Goal: Information Seeking & Learning: Find contact information

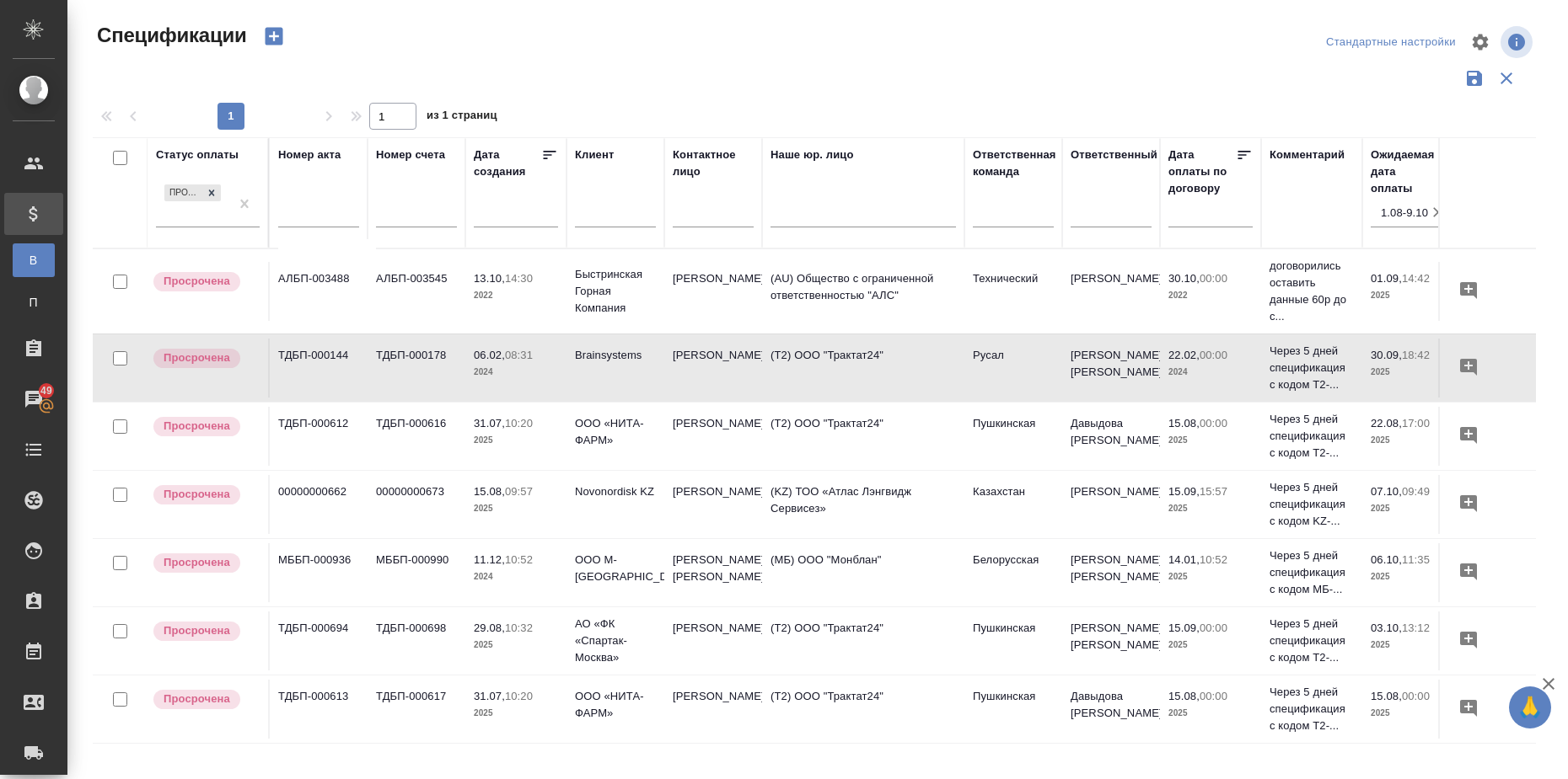
scroll to position [85, 276]
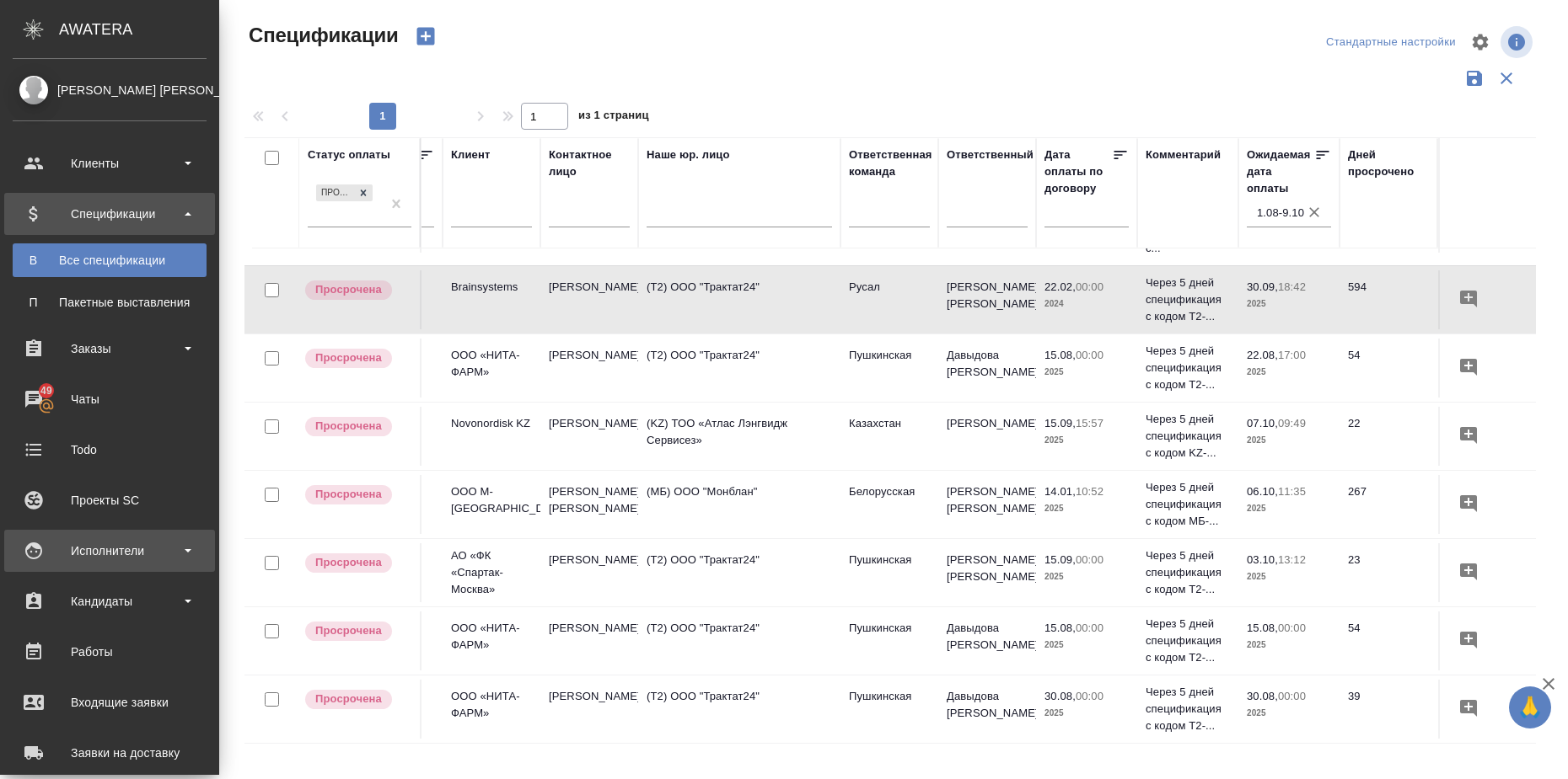
click at [161, 552] on div "Исполнители" at bounding box center [110, 551] width 194 height 25
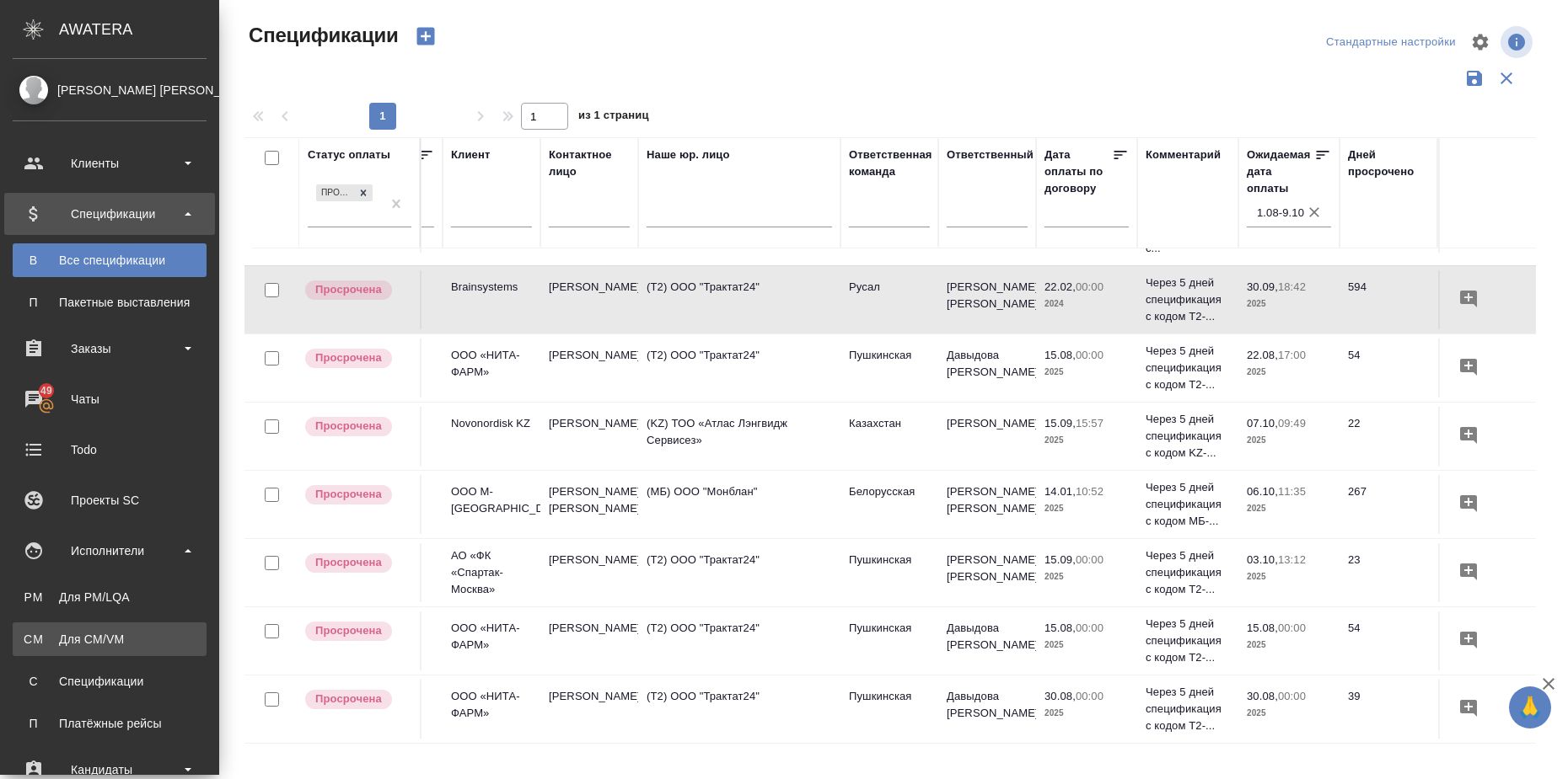
click at [106, 637] on div "Для CM/VM" at bounding box center [110, 640] width 177 height 17
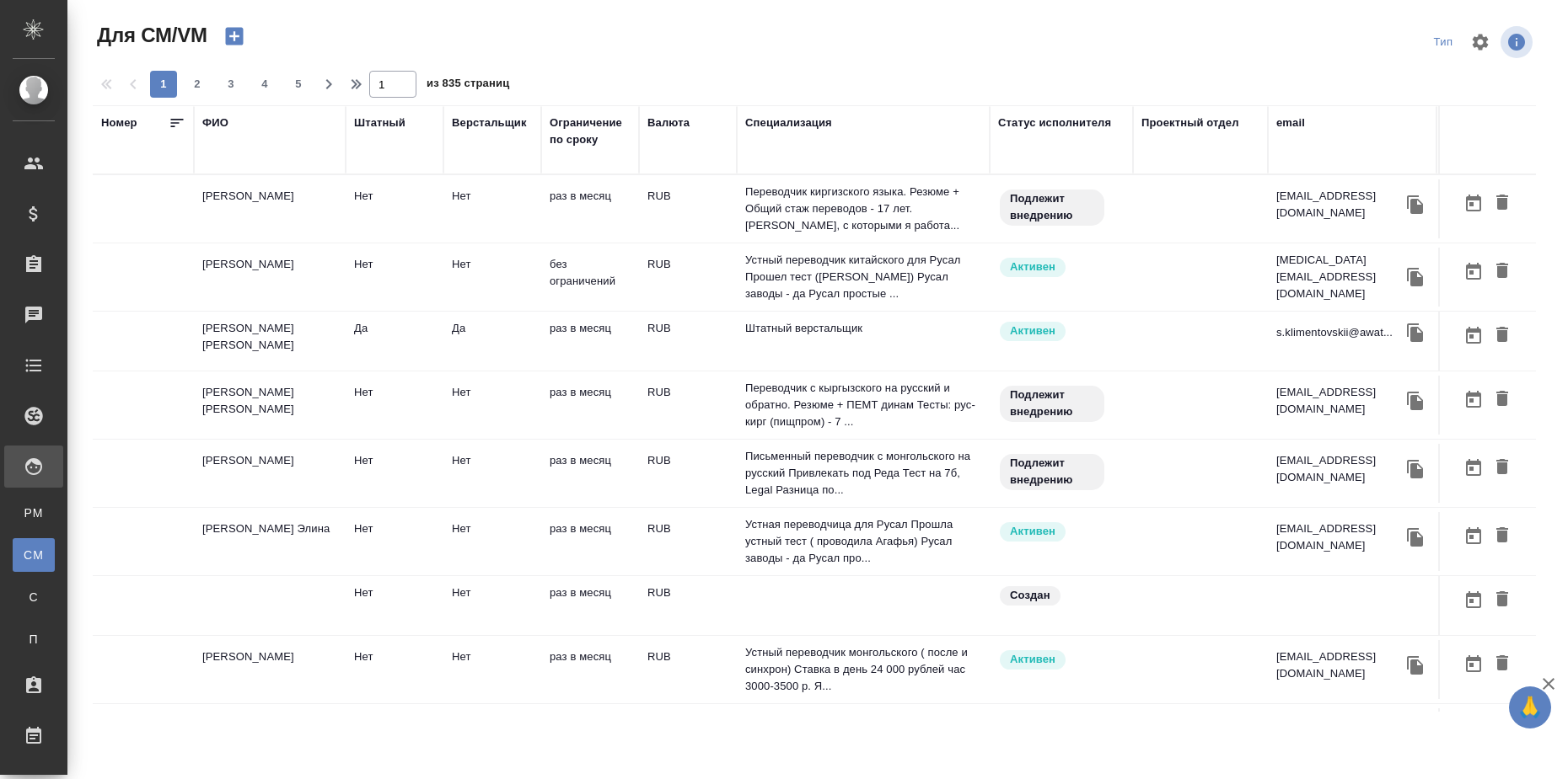
click at [239, 185] on td "[PERSON_NAME]" at bounding box center [270, 208] width 152 height 59
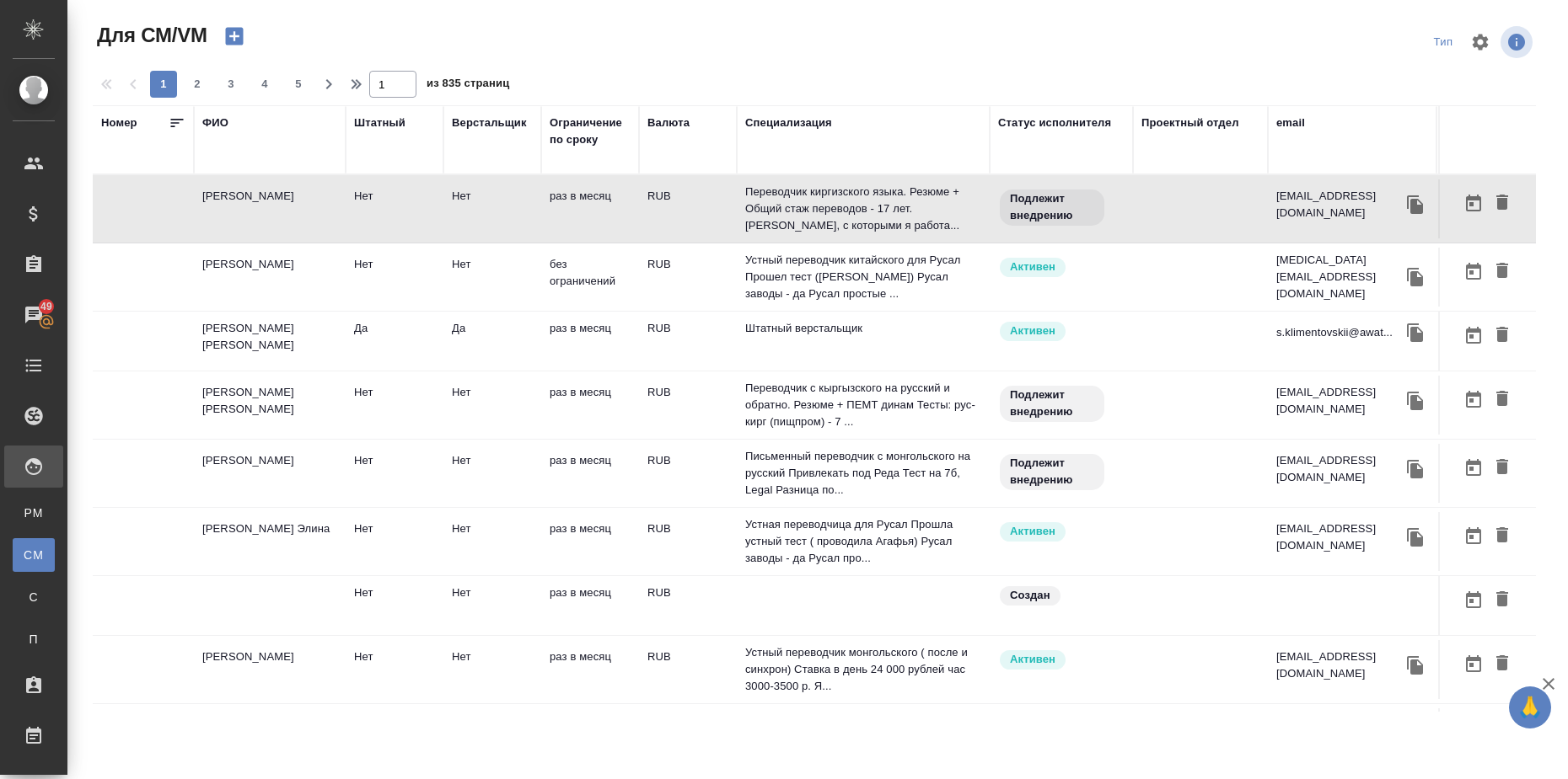
click at [786, 120] on div "Специализация" at bounding box center [788, 123] width 86 height 17
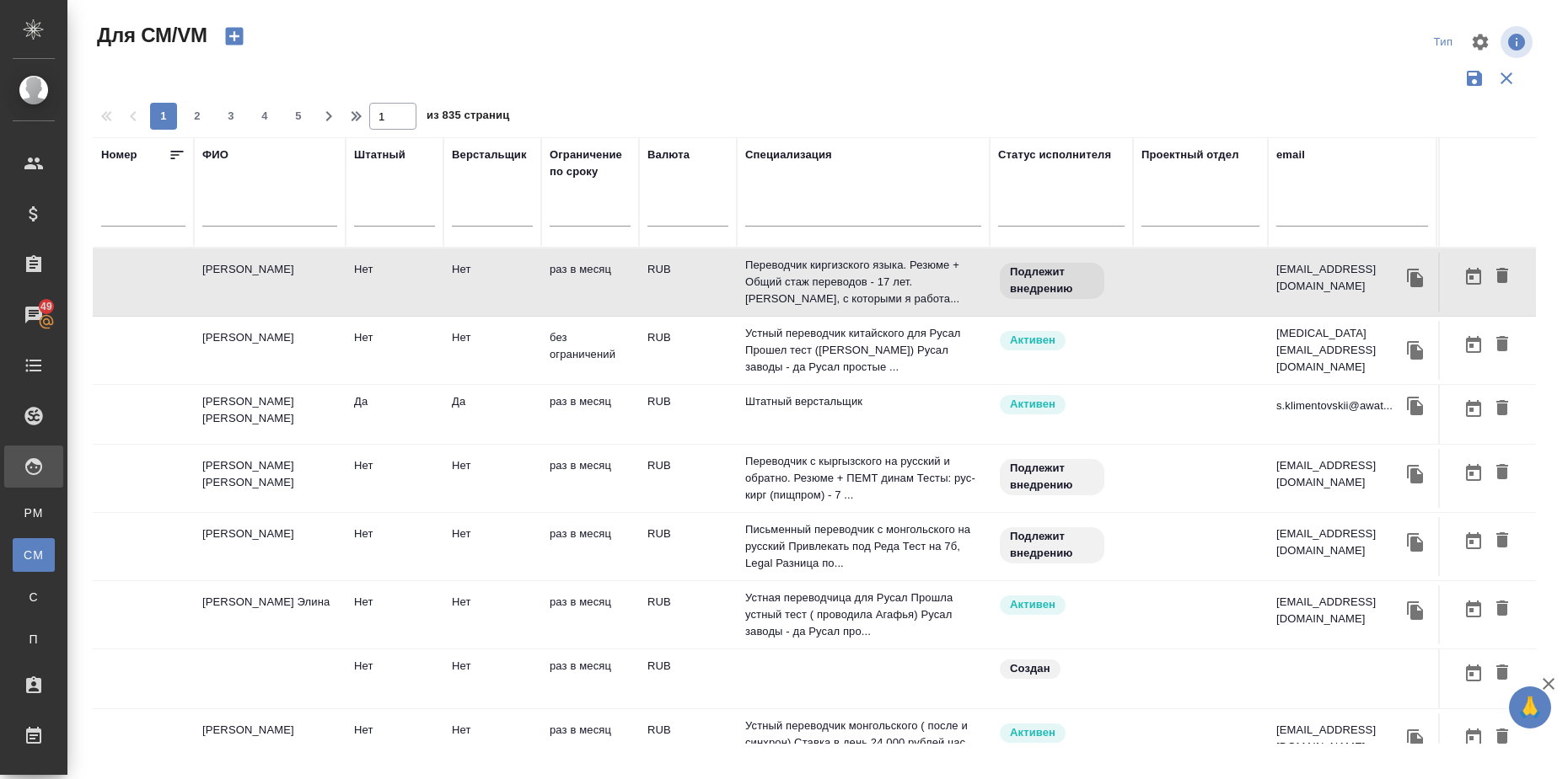
click at [792, 212] on input "text" at bounding box center [863, 216] width 236 height 21
type input "ц"
type input "у"
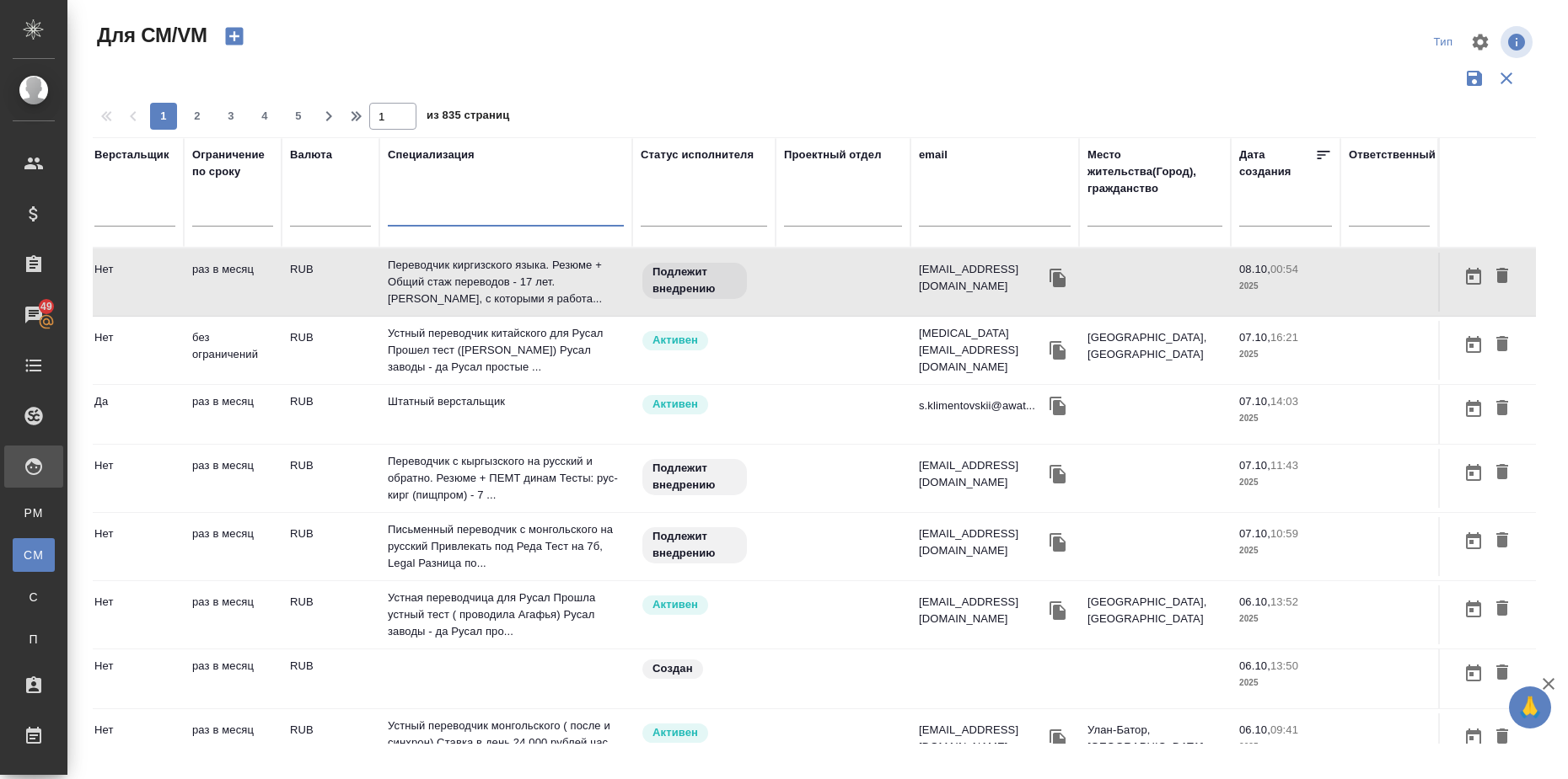
click at [1278, 216] on input "text" at bounding box center [1290, 213] width 83 height 24
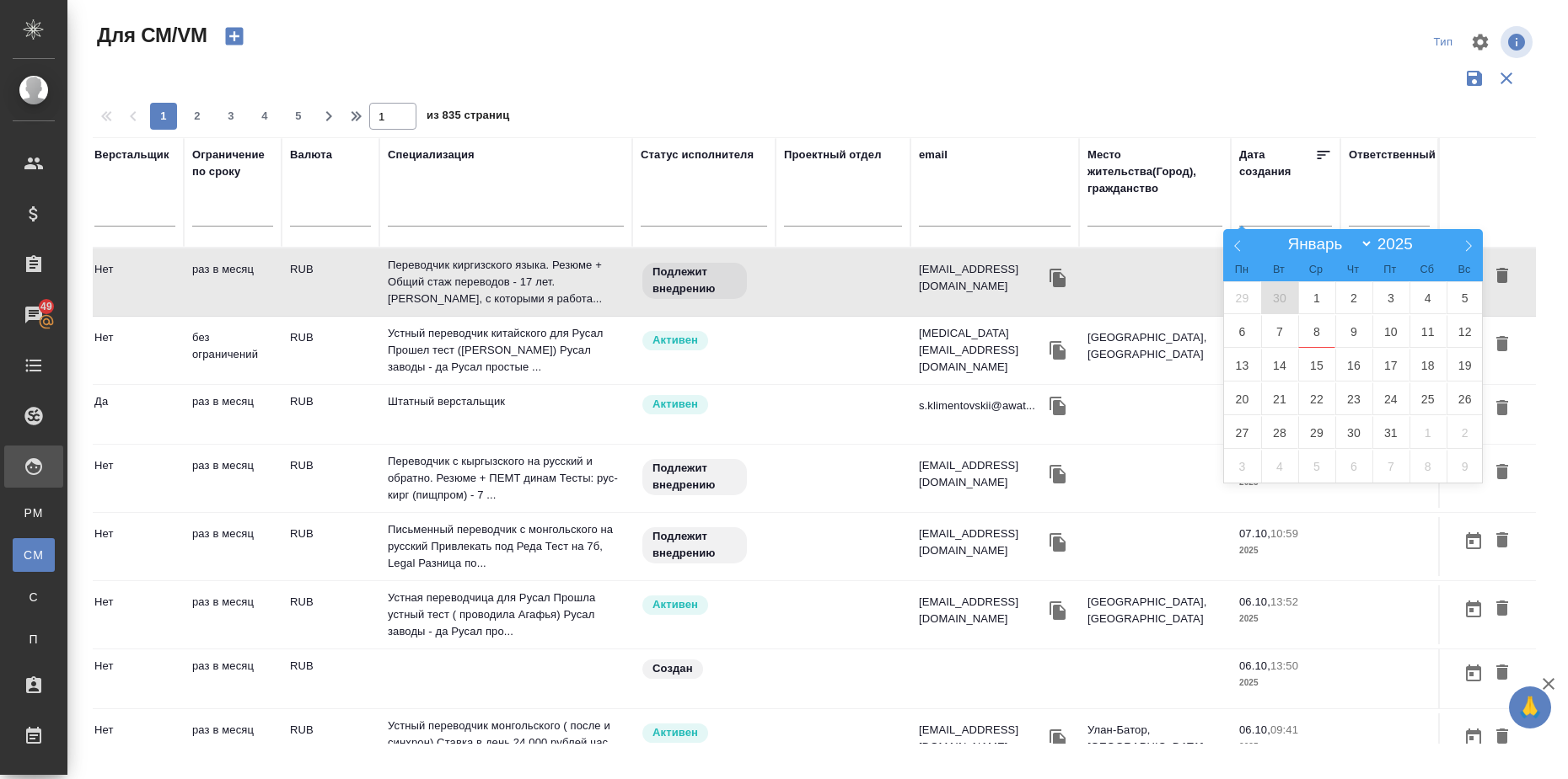
click at [1280, 293] on span "30" at bounding box center [1279, 298] width 37 height 33
type div "[DATE]T21:00:00.000Z"
click at [1234, 244] on icon at bounding box center [1237, 246] width 12 height 12
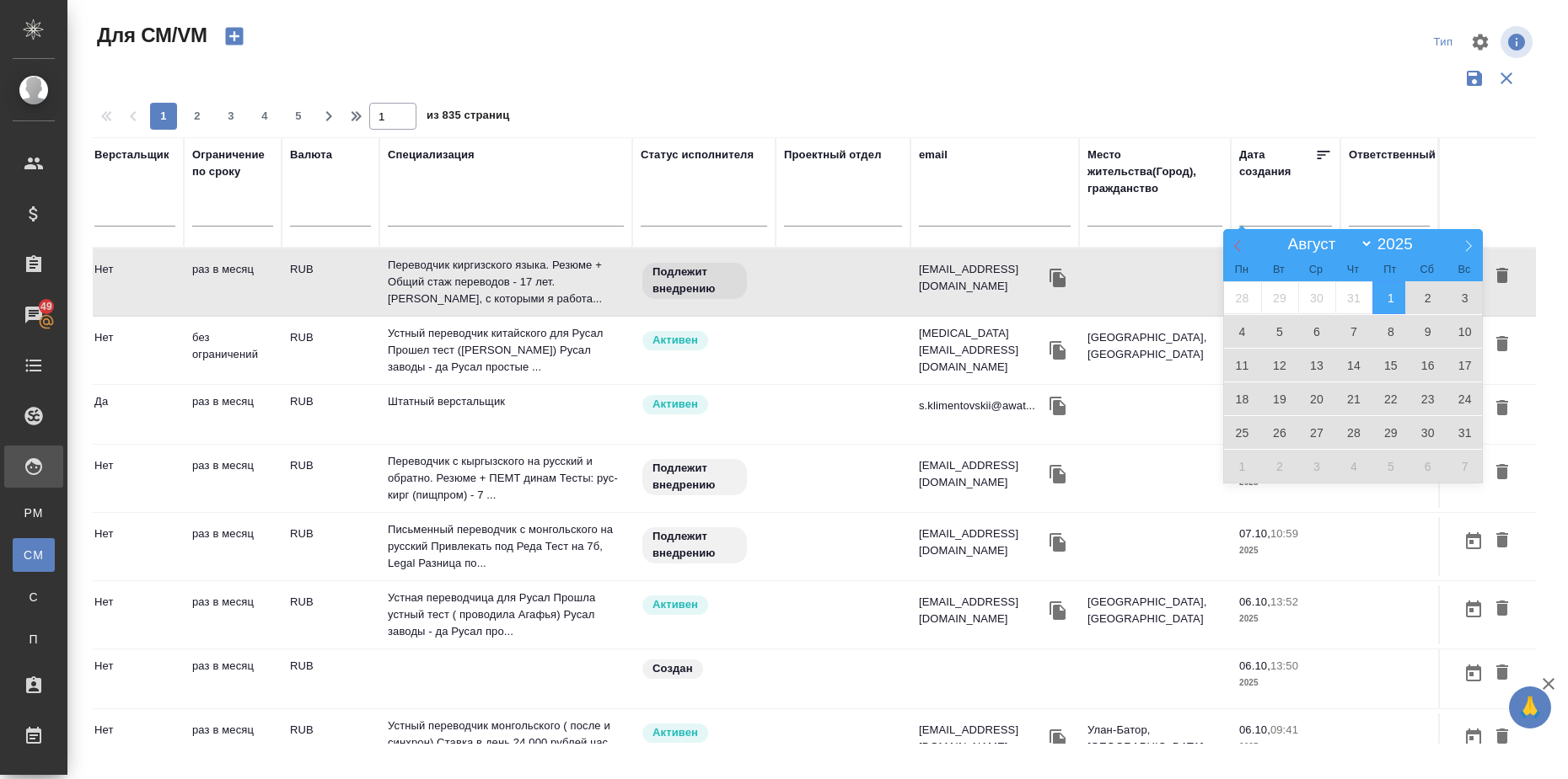
click at [1237, 242] on icon at bounding box center [1237, 246] width 12 height 12
select select "6"
click at [1289, 292] on span "1" at bounding box center [1279, 298] width 37 height 33
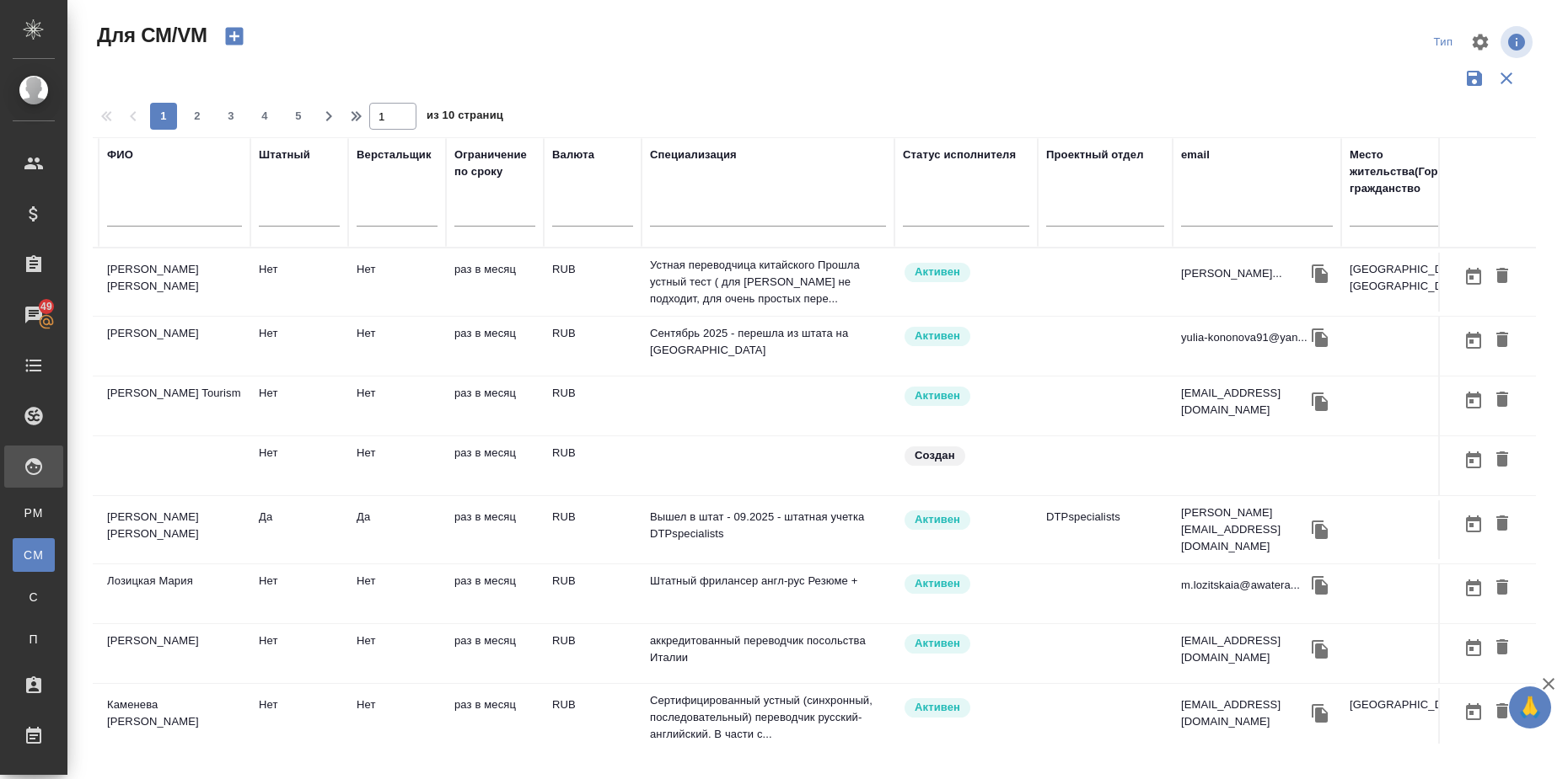
scroll to position [0, 0]
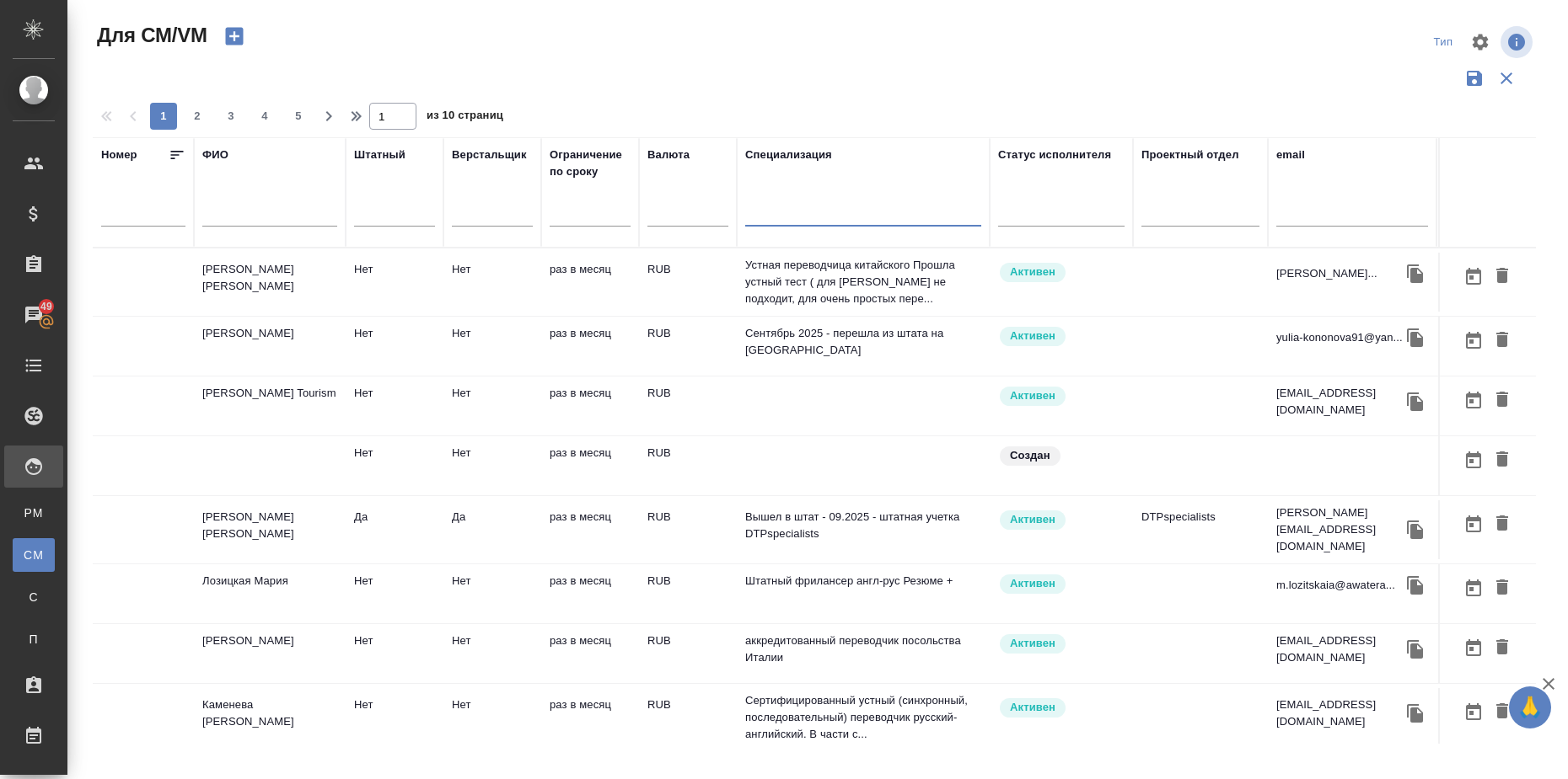
click at [805, 214] on input "text" at bounding box center [863, 216] width 236 height 21
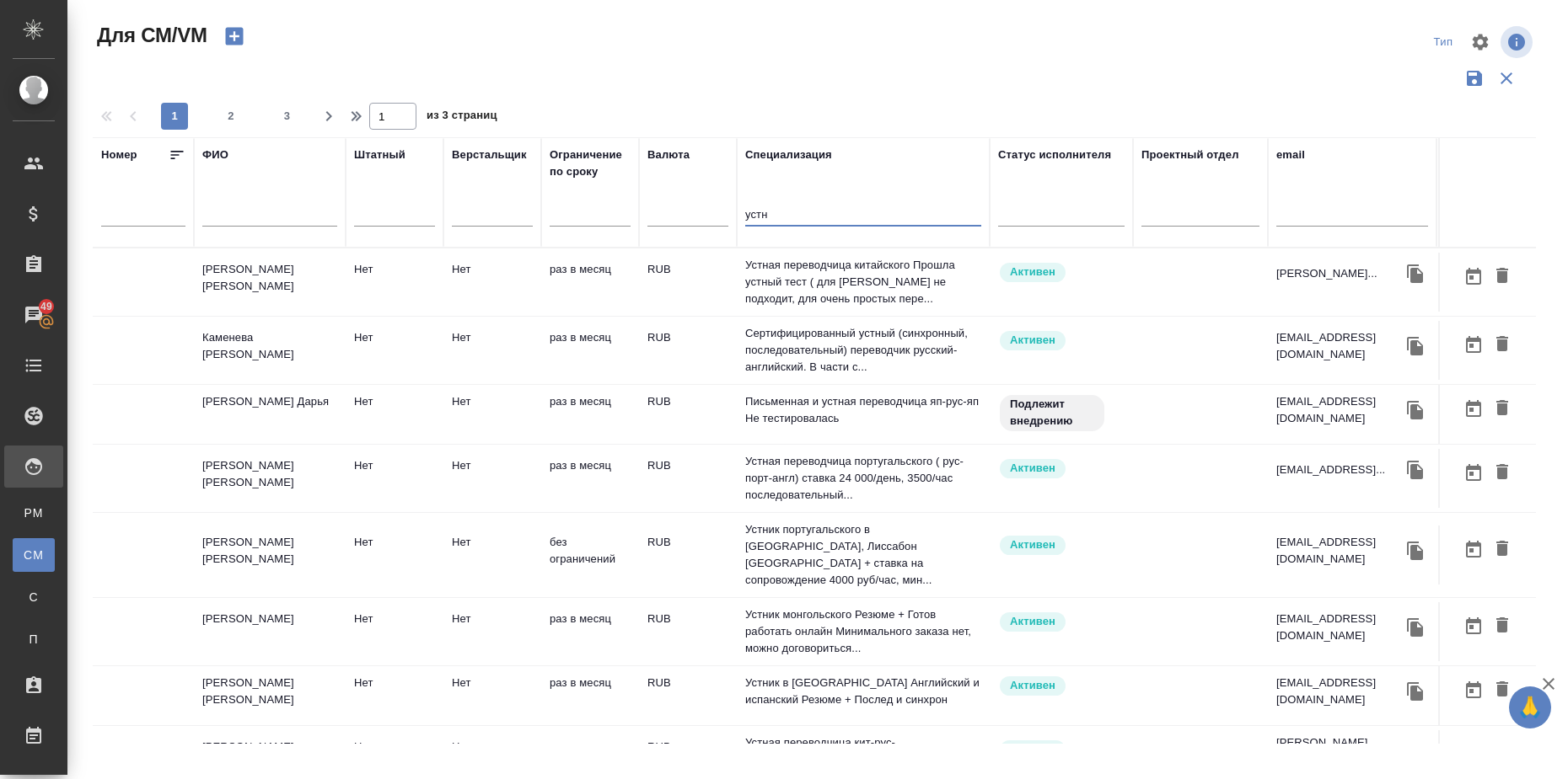
scroll to position [0, 374]
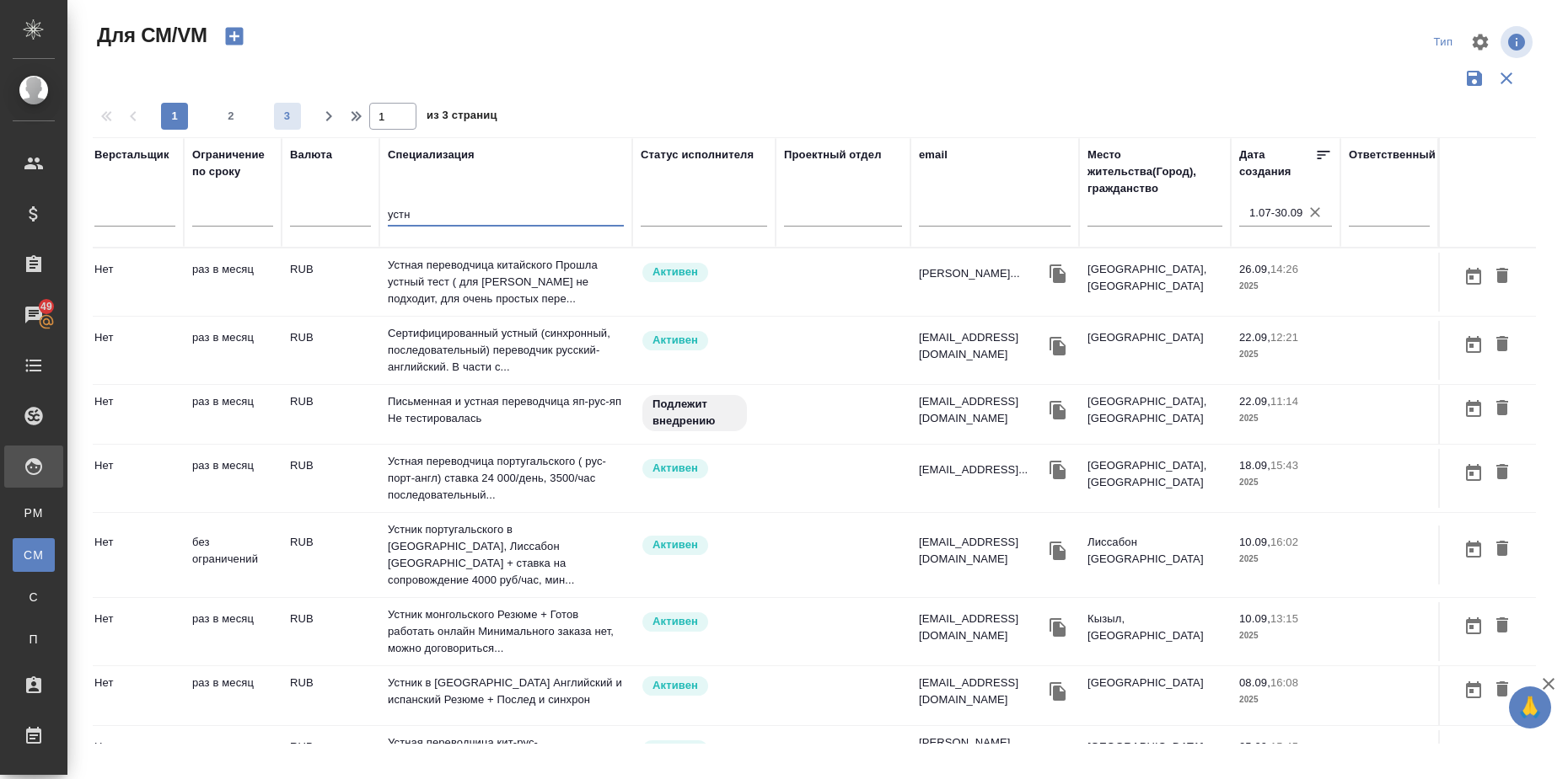
type input "устн"
click at [287, 104] on button "3" at bounding box center [287, 116] width 27 height 27
type input "3"
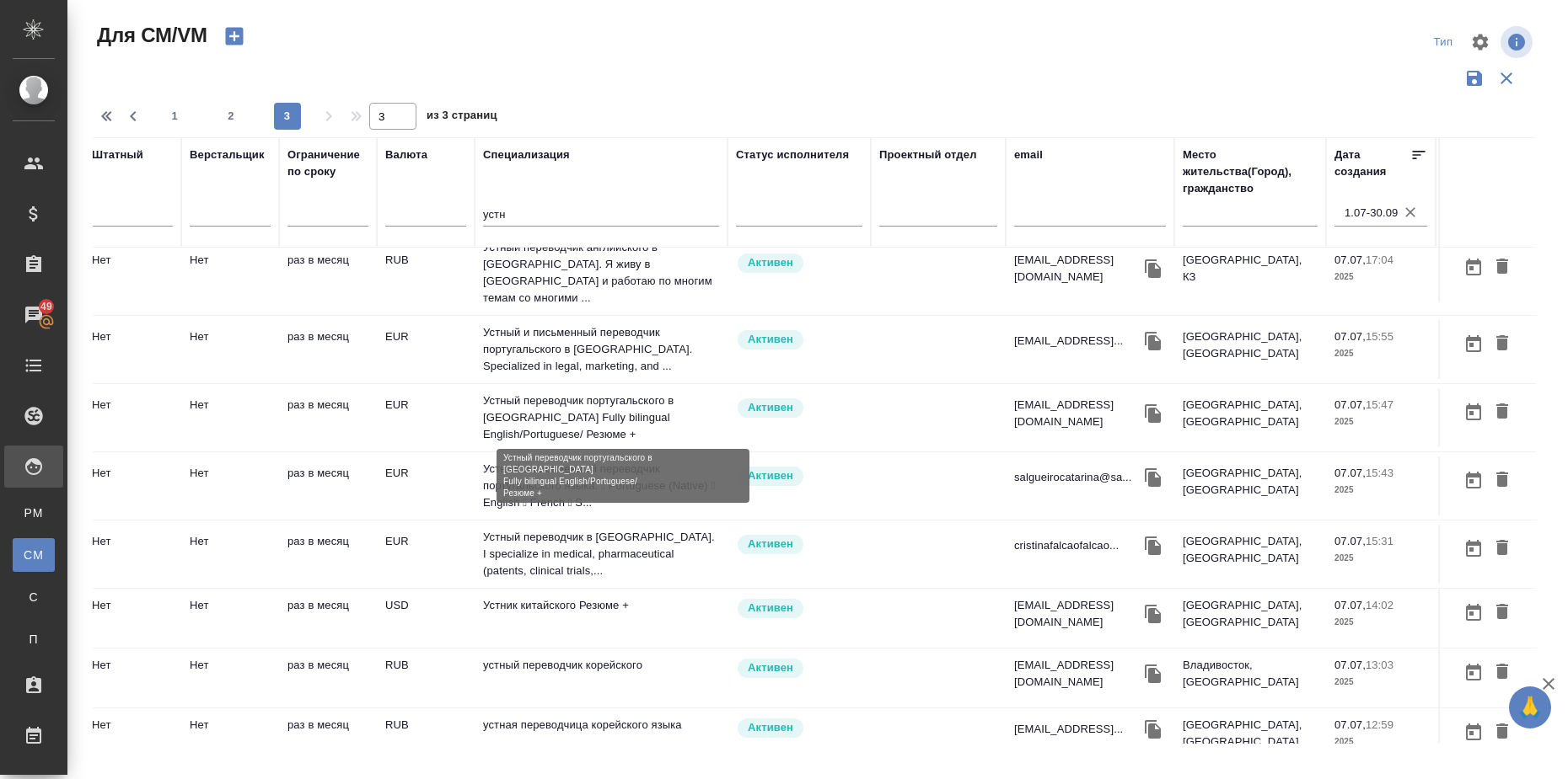
scroll to position [511, 262]
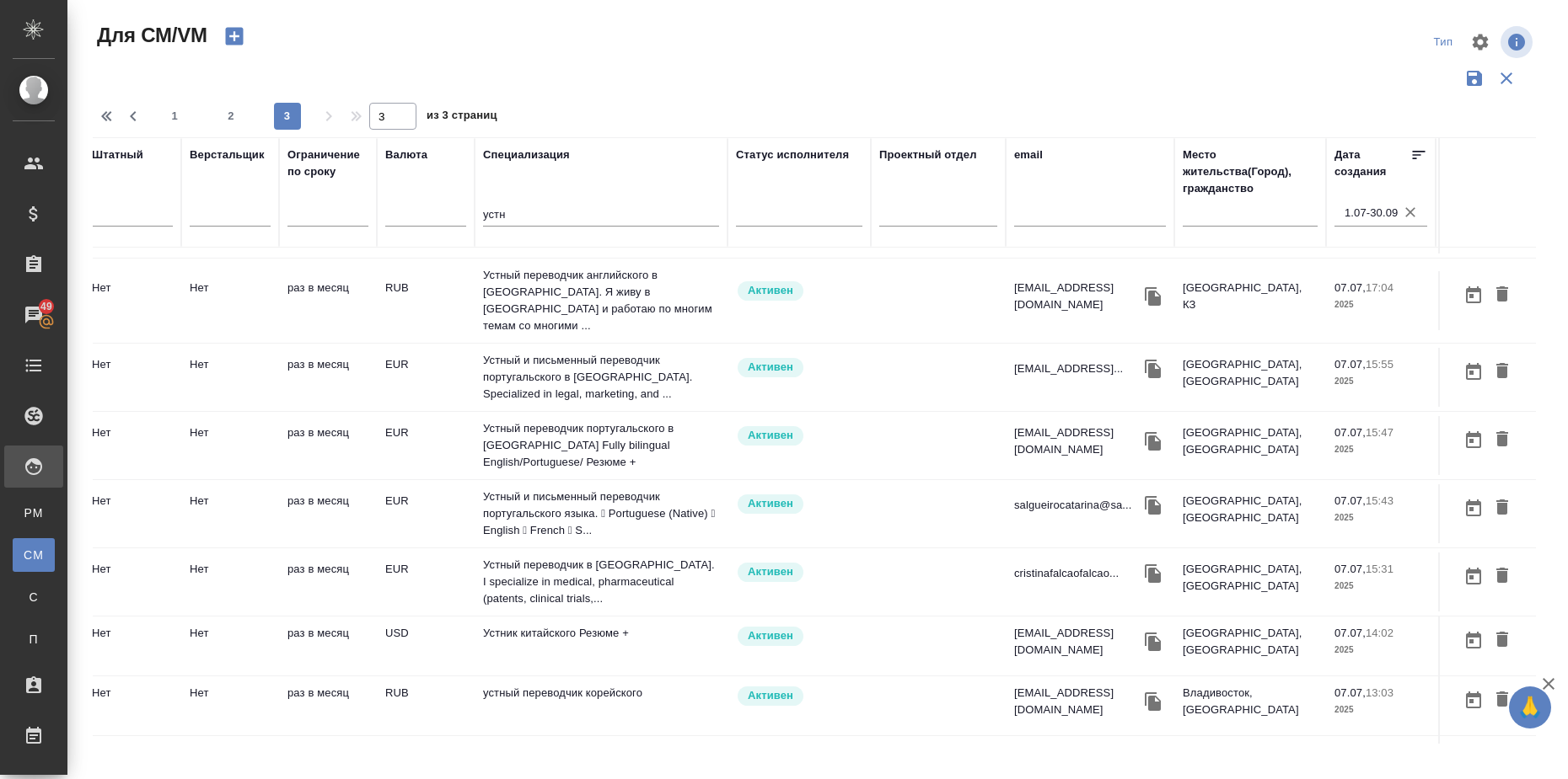
click at [999, 32] on div at bounding box center [821, 42] width 485 height 40
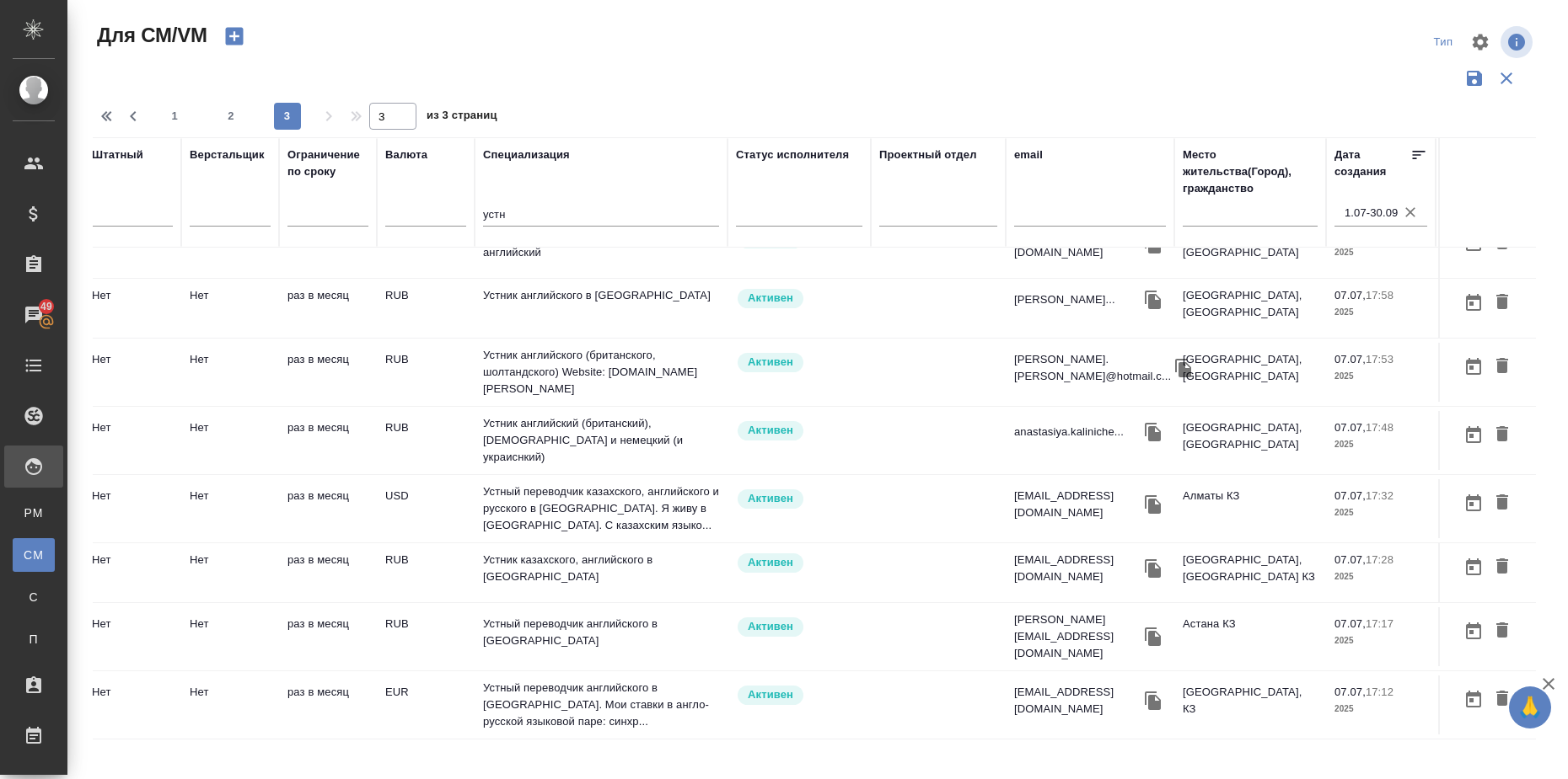
scroll to position [0, 262]
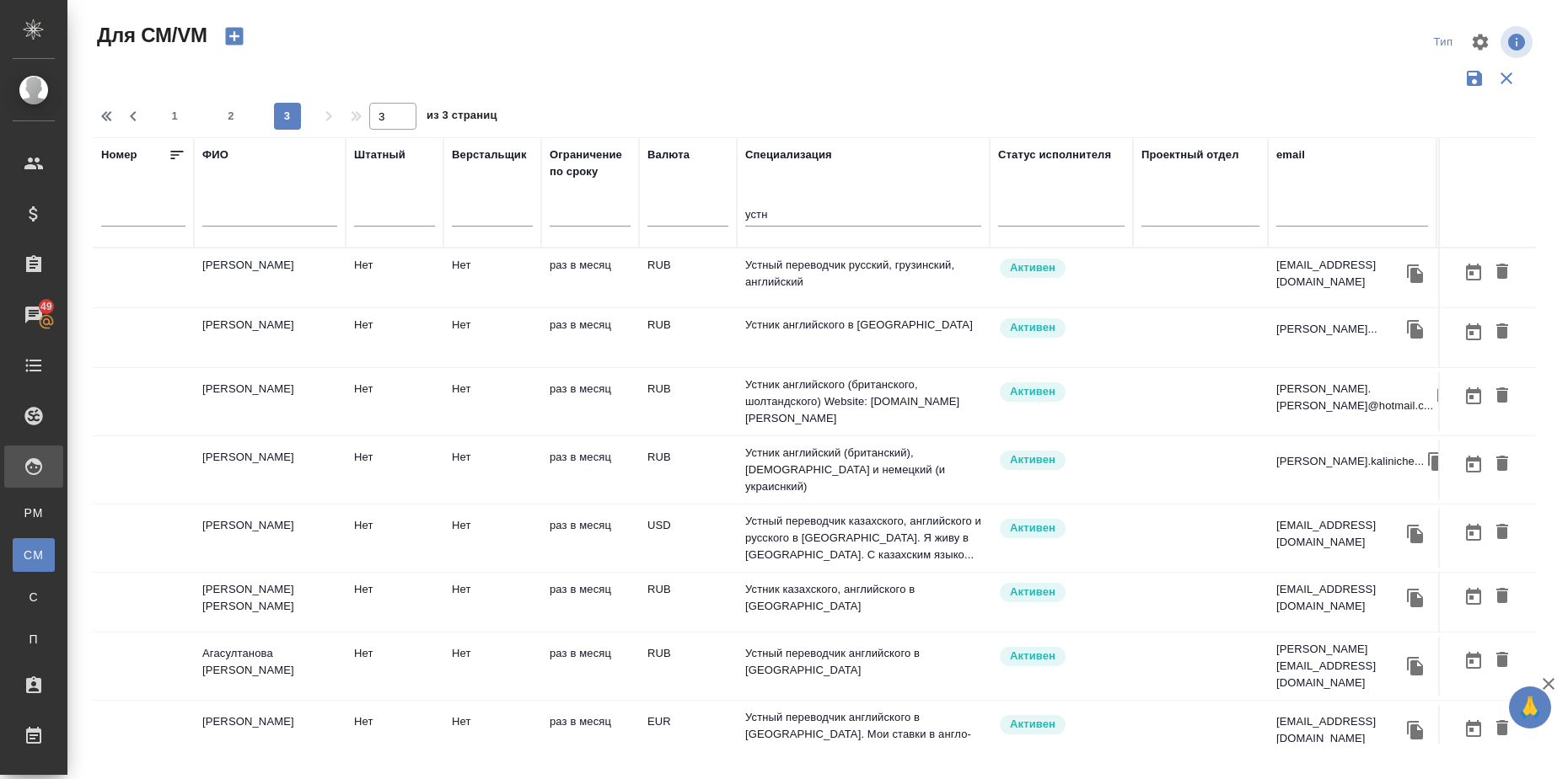
scroll to position [0, 262]
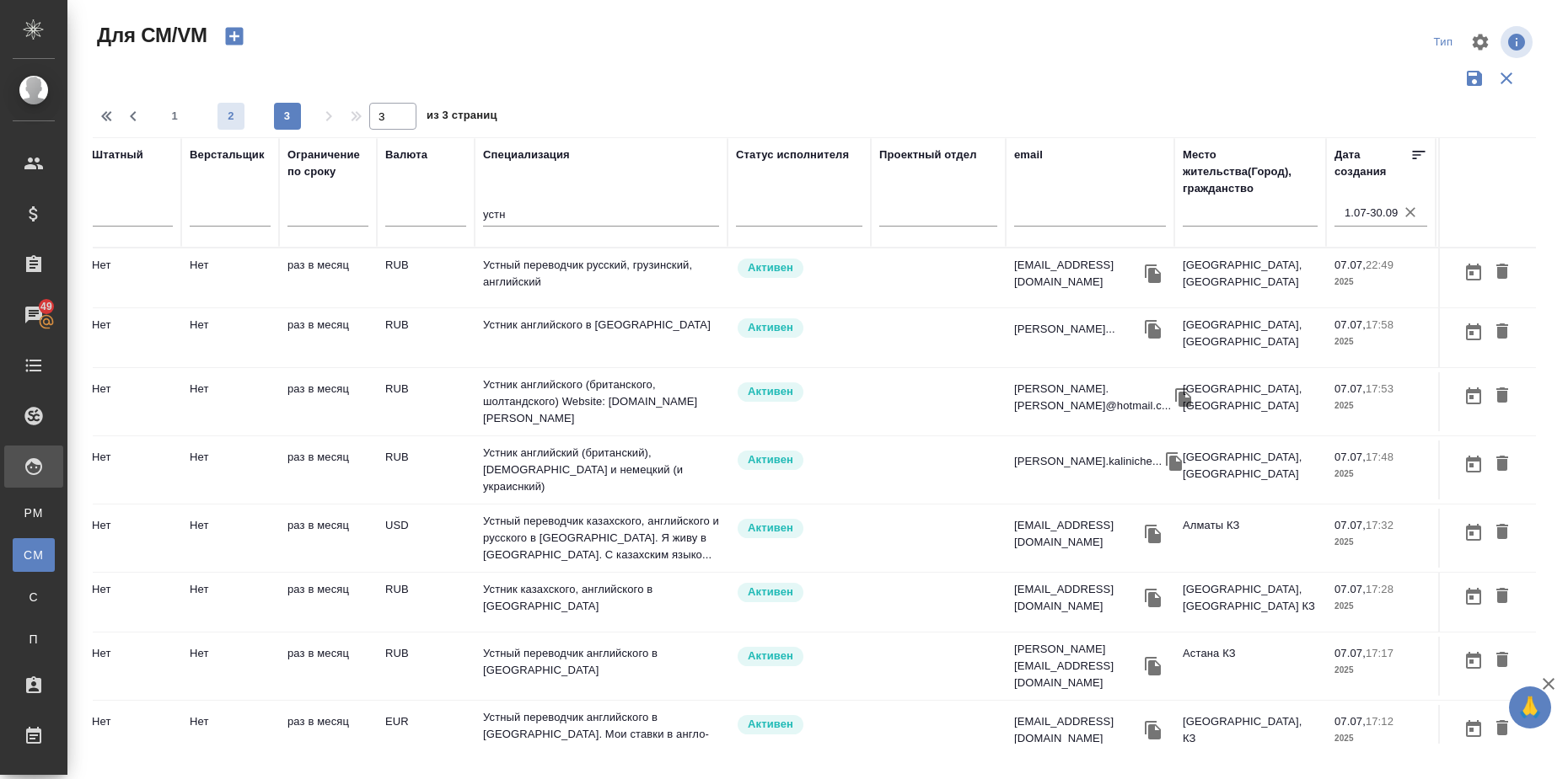
click at [229, 112] on span "2" at bounding box center [231, 116] width 27 height 17
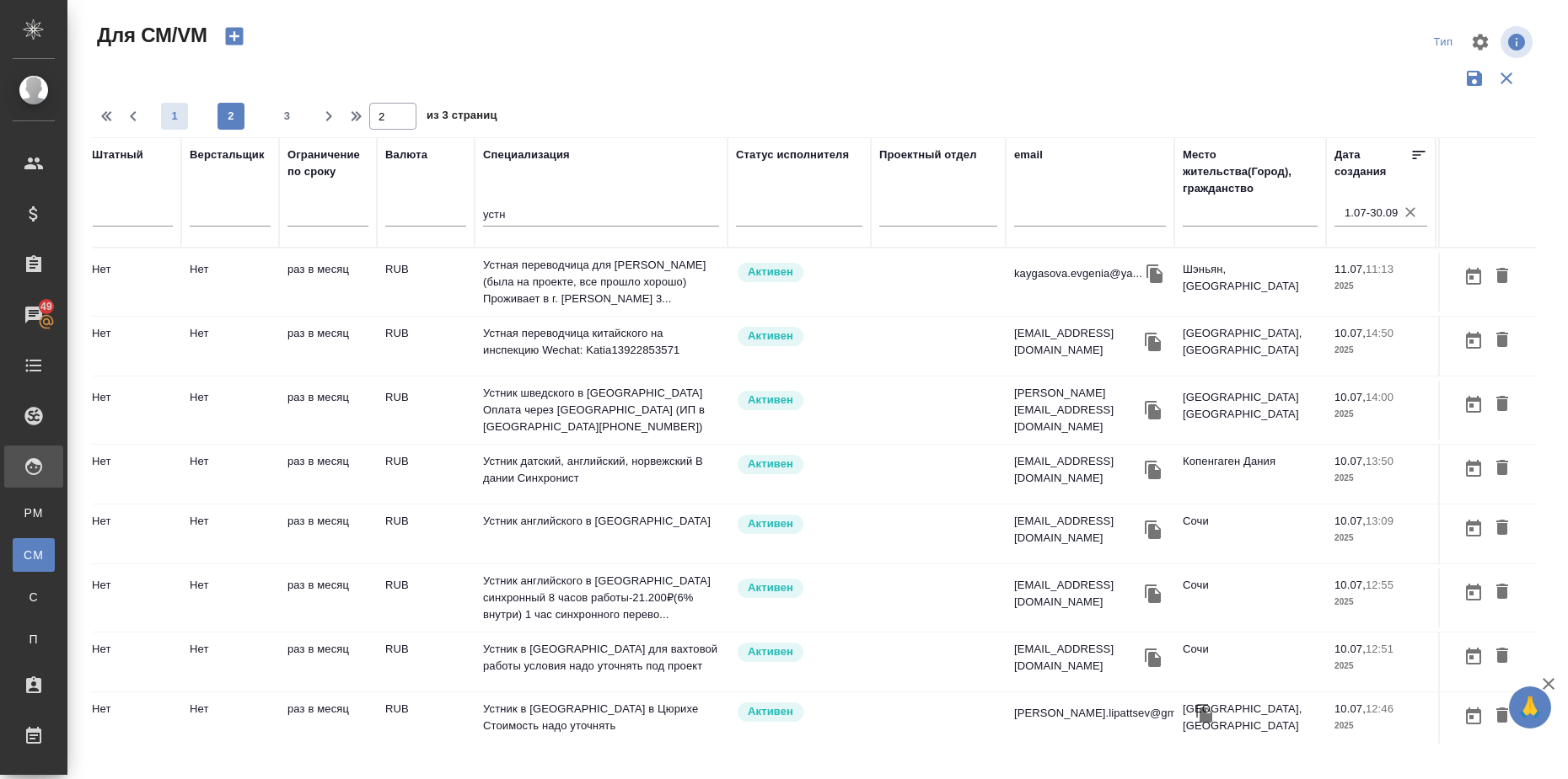
click at [175, 107] on button "1" at bounding box center [175, 116] width 27 height 27
type input "1"
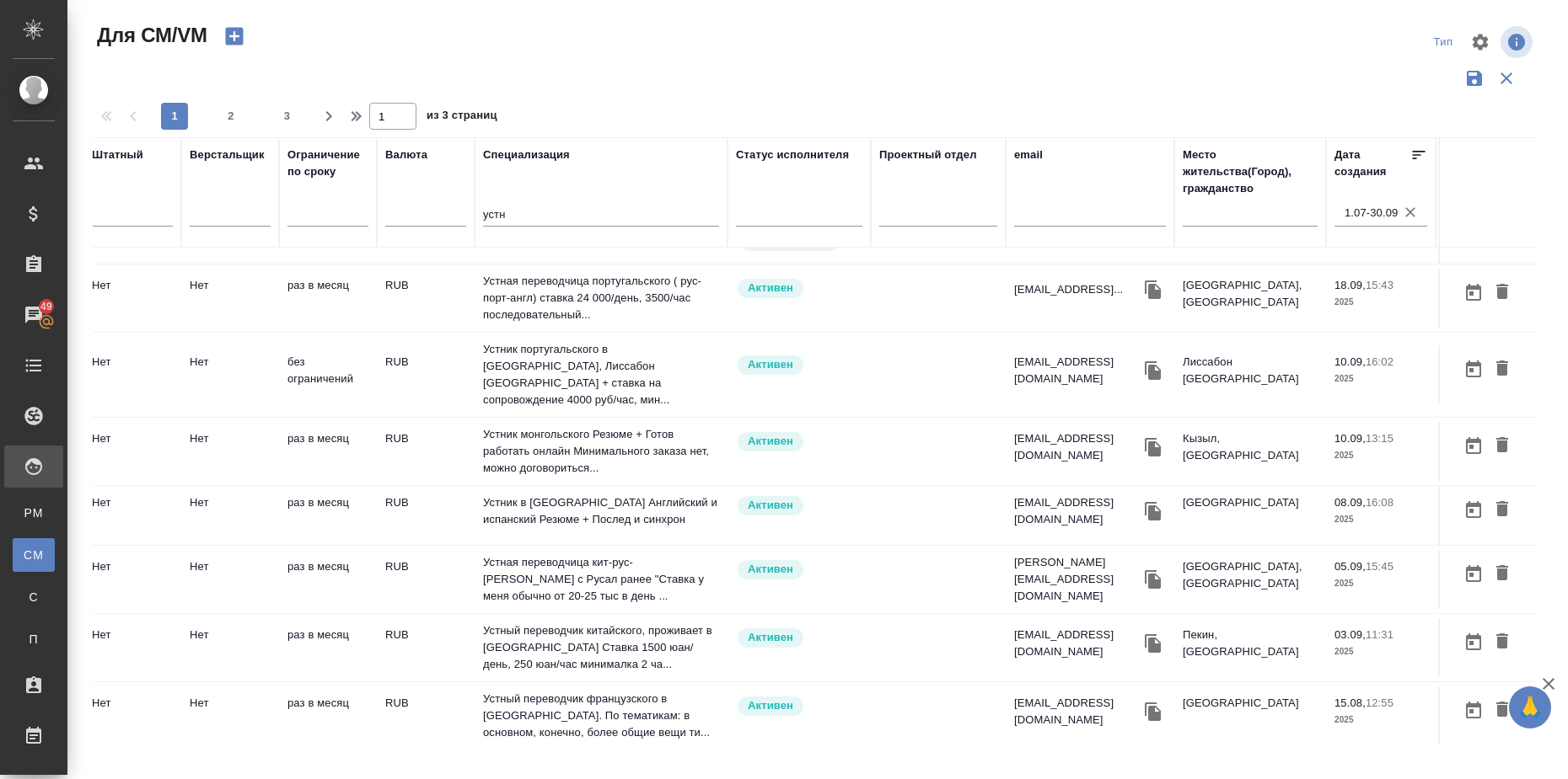
scroll to position [132, 262]
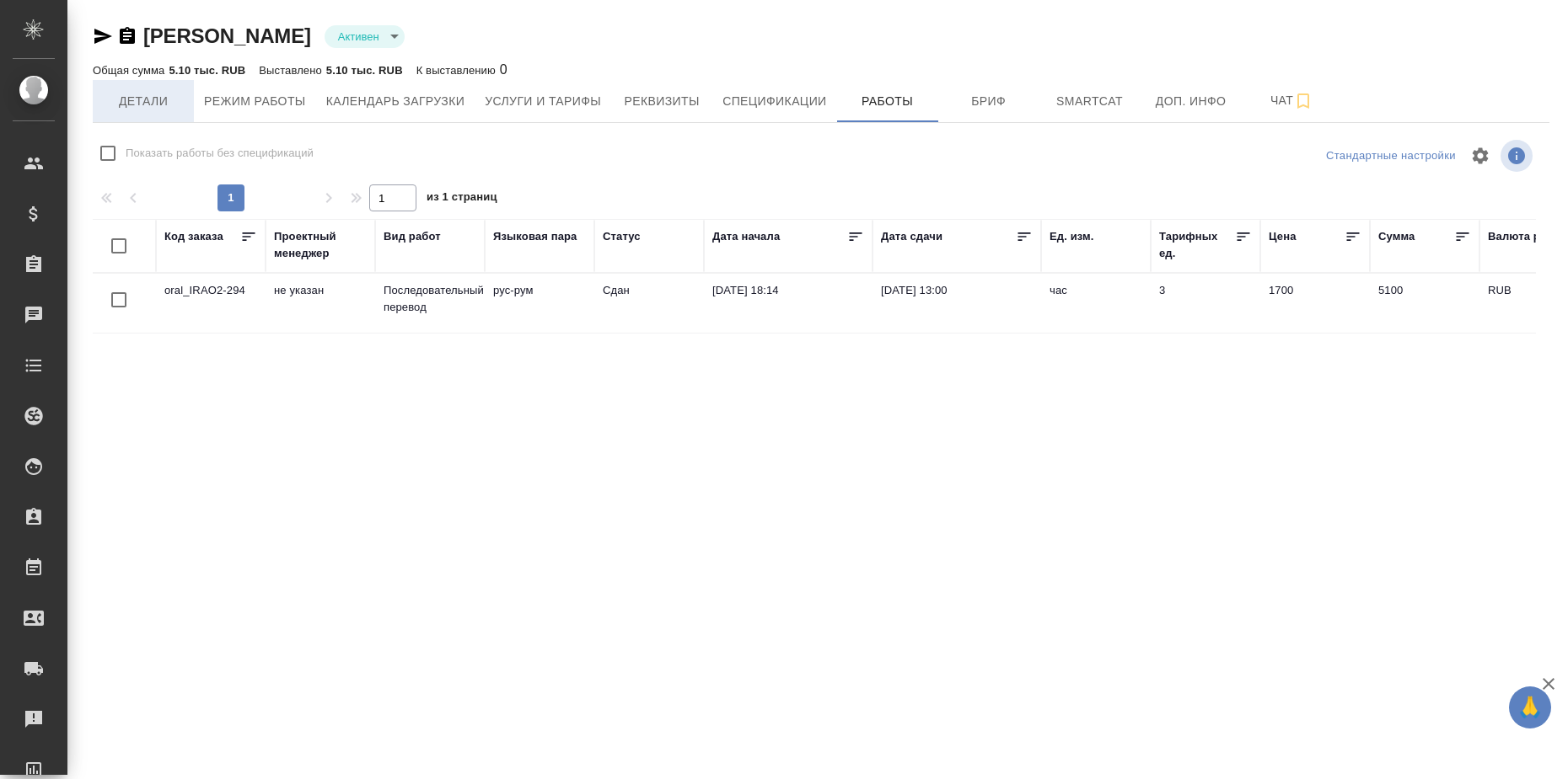
click at [143, 107] on span "Детали" at bounding box center [143, 102] width 81 height 21
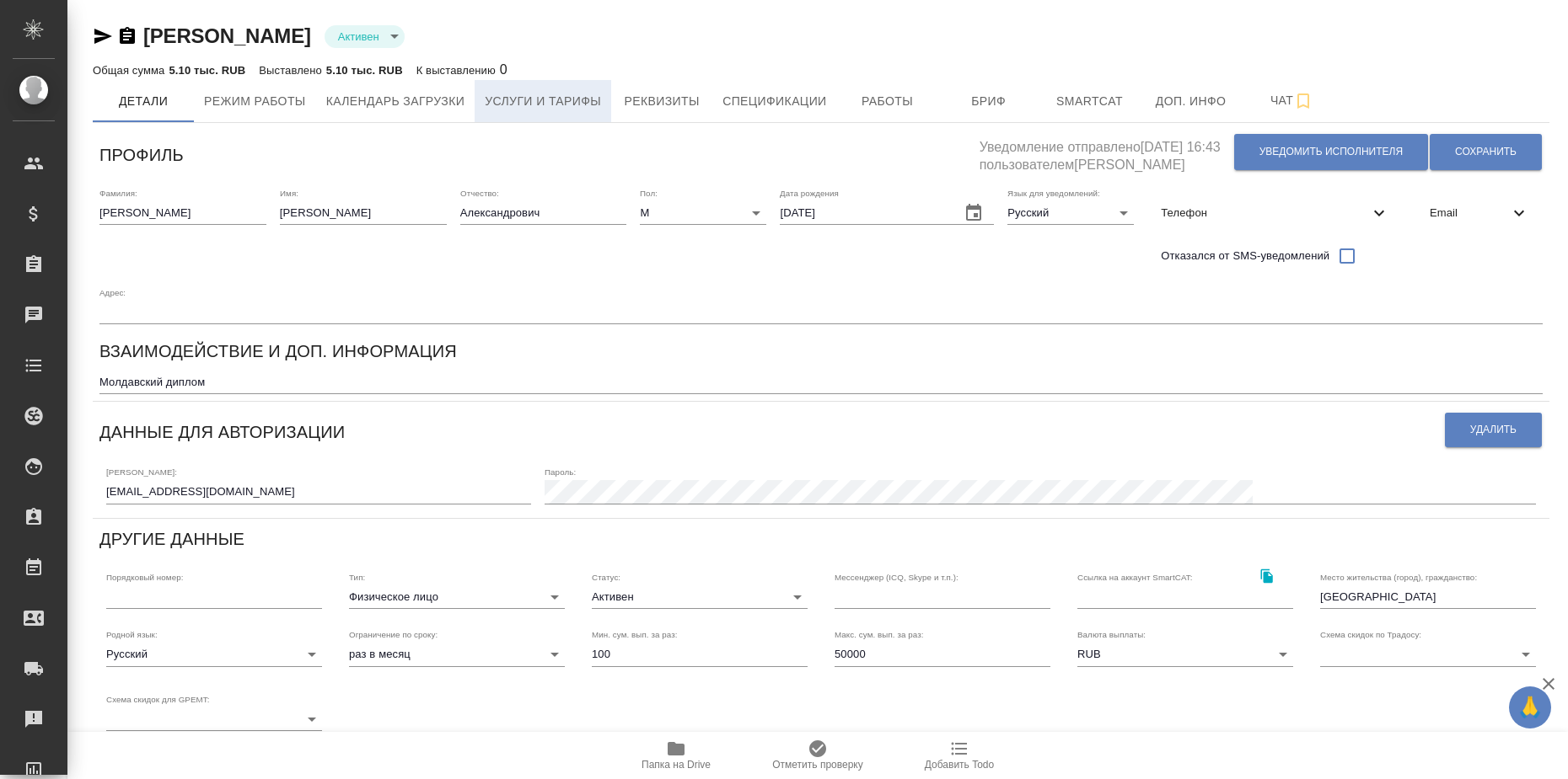
click at [567, 95] on span "Услуги и тарифы" at bounding box center [542, 102] width 116 height 21
